Goal: Task Accomplishment & Management: Use online tool/utility

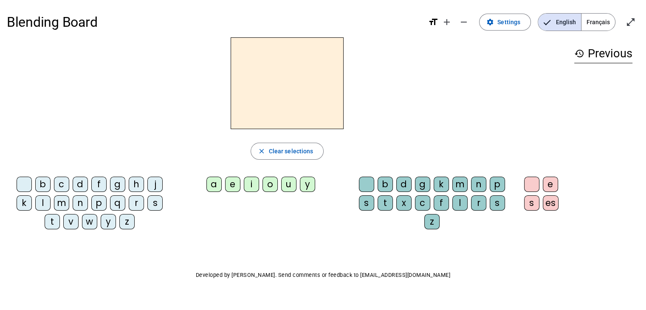
click at [610, 24] on span "Français" at bounding box center [598, 22] width 34 height 17
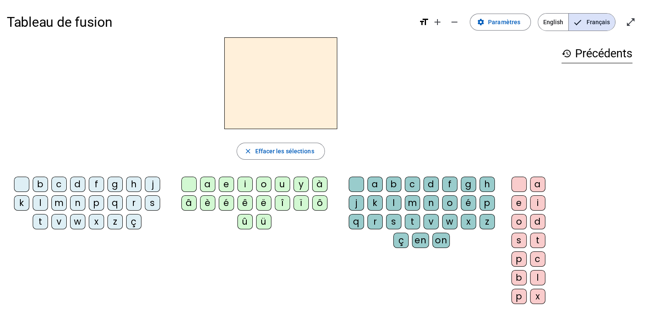
drag, startPoint x: 475, startPoint y: 152, endPoint x: 508, endPoint y: 126, distance: 41.7
click at [508, 126] on div "close [PERSON_NAME] les sélections b c d f g h j k l m n p q r s t v w x z ç a …" at bounding box center [281, 173] width 548 height 273
click at [97, 206] on div "p" at bounding box center [96, 202] width 15 height 15
click at [282, 180] on div "u" at bounding box center [282, 184] width 15 height 15
click at [374, 221] on div "r" at bounding box center [374, 221] width 15 height 15
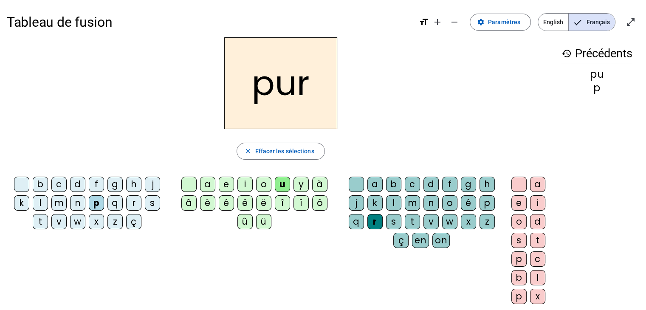
click at [78, 183] on div "d" at bounding box center [77, 184] width 15 height 15
click at [61, 203] on div "m" at bounding box center [58, 202] width 15 height 15
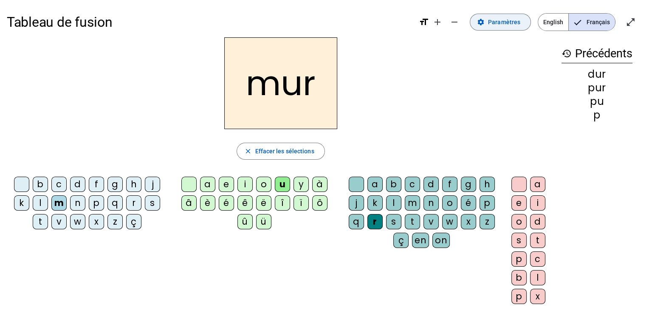
click at [505, 18] on span "Paramètres" at bounding box center [504, 22] width 32 height 10
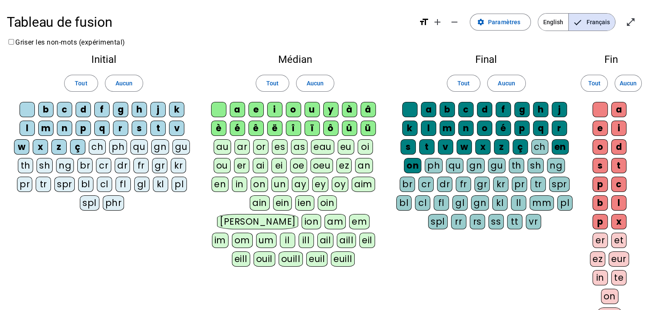
click at [96, 146] on div "ch" at bounding box center [97, 146] width 17 height 15
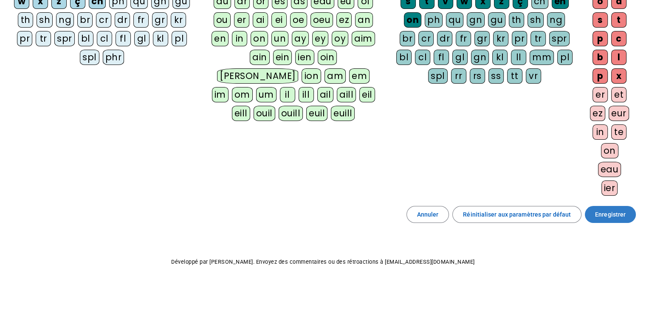
click at [613, 209] on span "Enregistrer" at bounding box center [610, 214] width 31 height 10
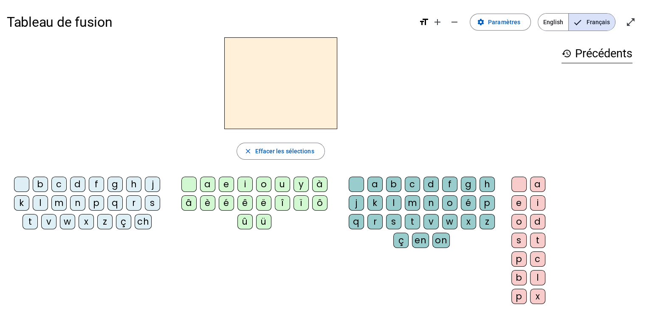
click at [146, 223] on div "ch" at bounding box center [143, 221] width 17 height 15
click at [456, 21] on mat-icon "remove" at bounding box center [454, 22] width 10 height 10
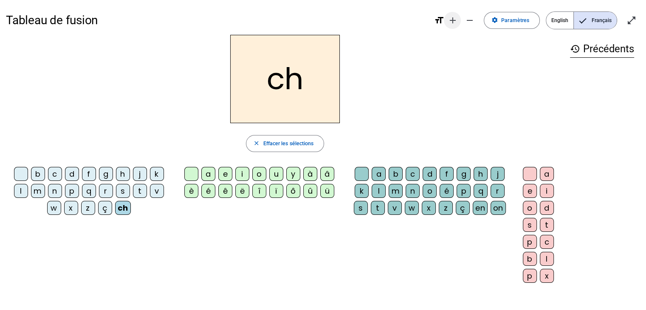
click at [453, 21] on mat-icon "add" at bounding box center [452, 20] width 10 height 10
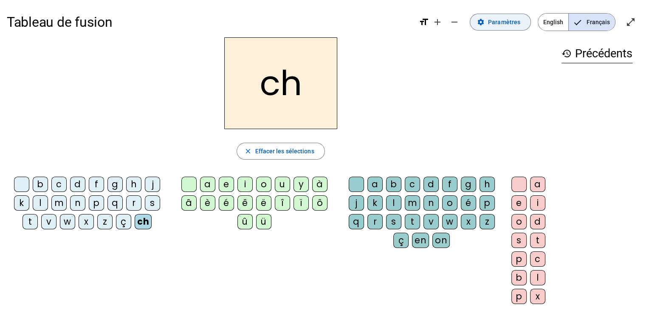
click at [513, 18] on span "Paramètres" at bounding box center [504, 22] width 32 height 10
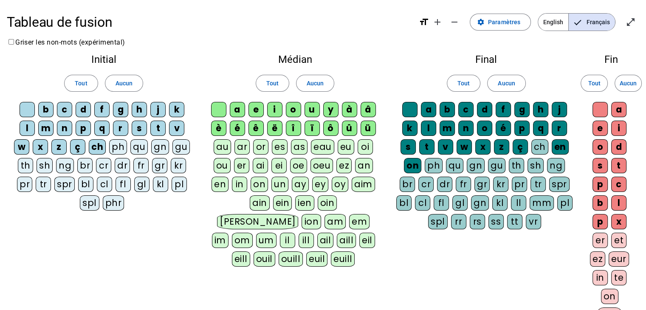
click at [98, 147] on div "ch" at bounding box center [97, 146] width 17 height 15
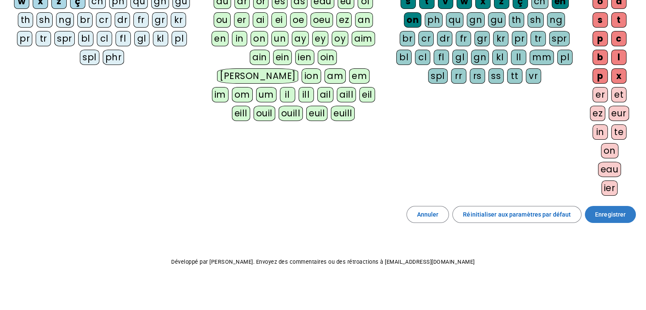
click at [602, 214] on span "Enregistrer" at bounding box center [610, 214] width 31 height 10
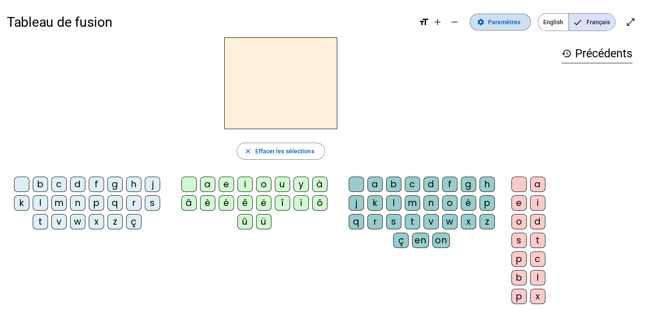
click at [489, 24] on span "Paramètres" at bounding box center [504, 22] width 32 height 10
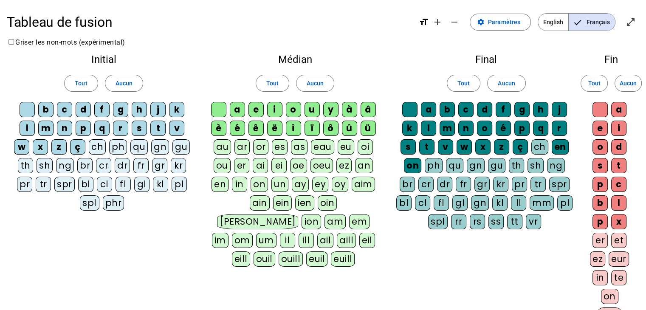
scroll to position [146, 0]
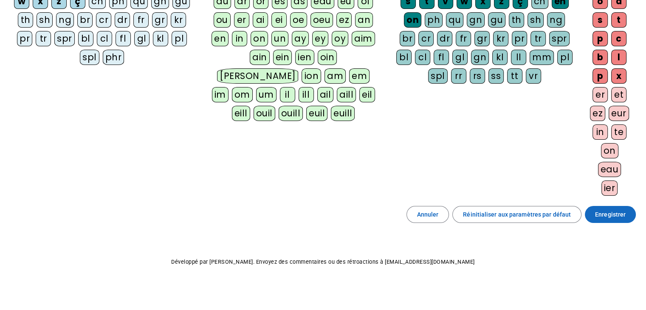
click at [624, 209] on span "Enregistrer" at bounding box center [610, 214] width 31 height 10
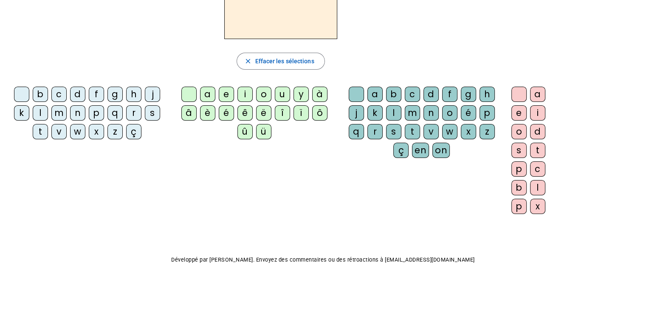
scroll to position [88, 0]
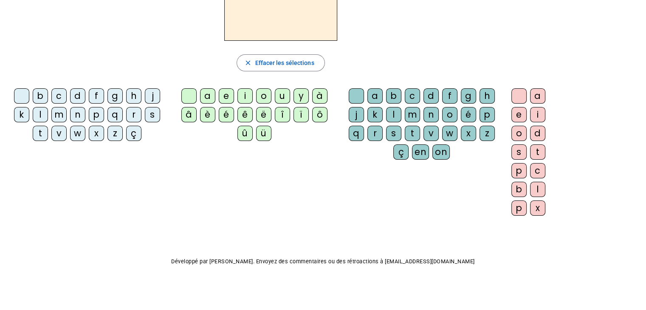
click at [153, 114] on div "s" at bounding box center [152, 114] width 15 height 15
click at [284, 98] on div "u" at bounding box center [282, 95] width 15 height 15
click at [375, 133] on div "r" at bounding box center [374, 133] width 15 height 15
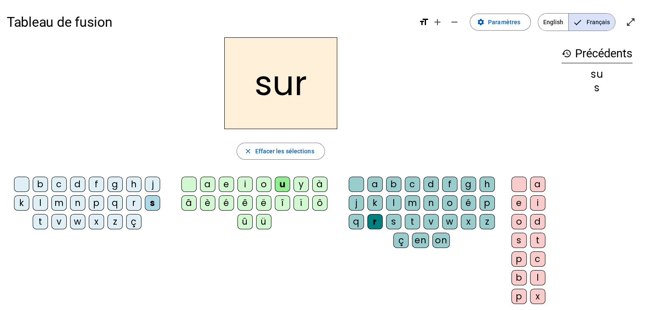
click at [360, 182] on div at bounding box center [356, 184] width 15 height 15
